Goal: Information Seeking & Learning: Learn about a topic

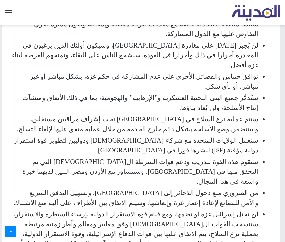
scroll to position [857, 0]
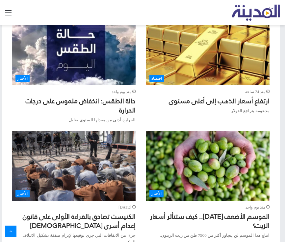
scroll to position [520, 0]
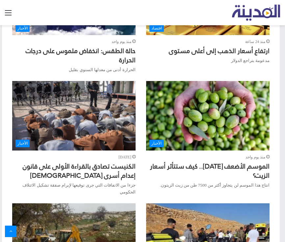
drag, startPoint x: 208, startPoint y: 156, endPoint x: 190, endPoint y: 171, distance: 22.7
click at [208, 160] on link "الموسم الأضعف [DATE].. كيف ستتأثر أسعار الزيت؟" at bounding box center [209, 171] width 119 height 22
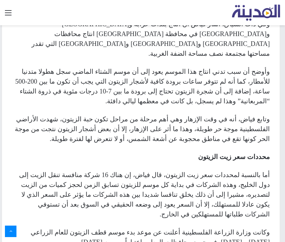
scroll to position [559, 0]
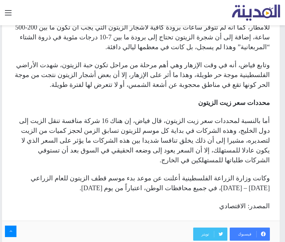
scroll to position [591, 0]
